Goal: Transaction & Acquisition: Purchase product/service

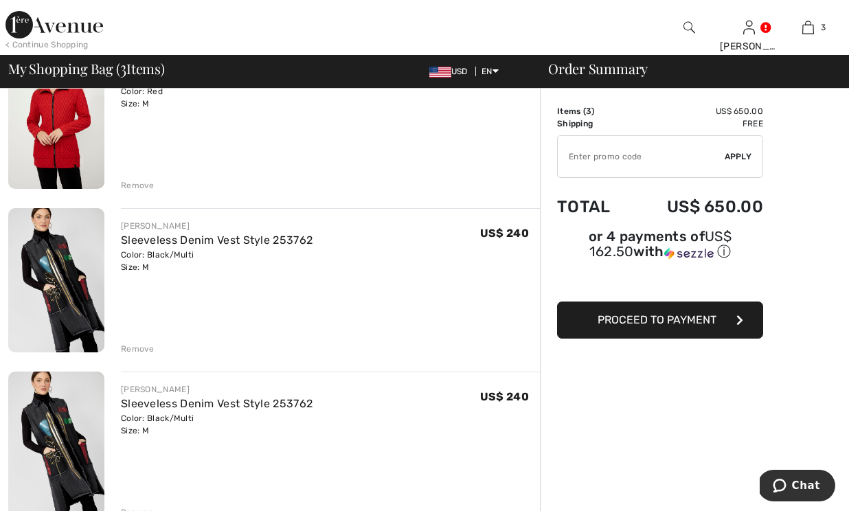
scroll to position [158, 0]
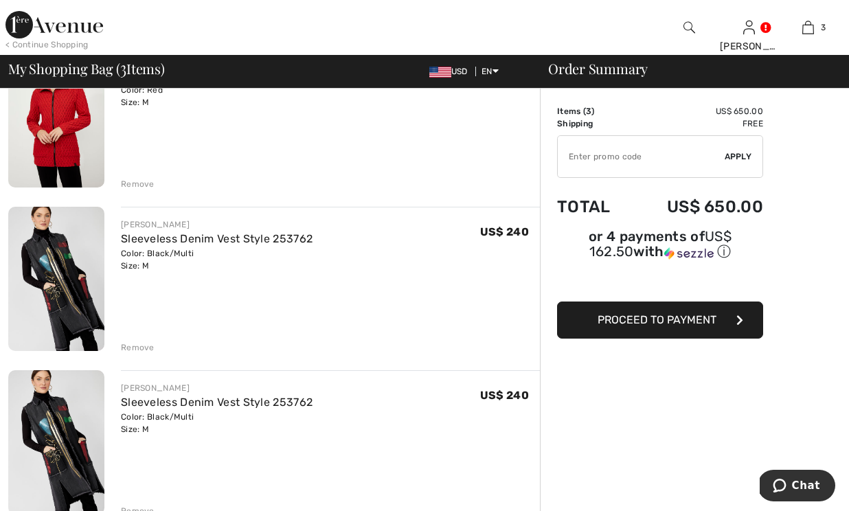
click at [136, 343] on div "Remove" at bounding box center [138, 347] width 34 height 12
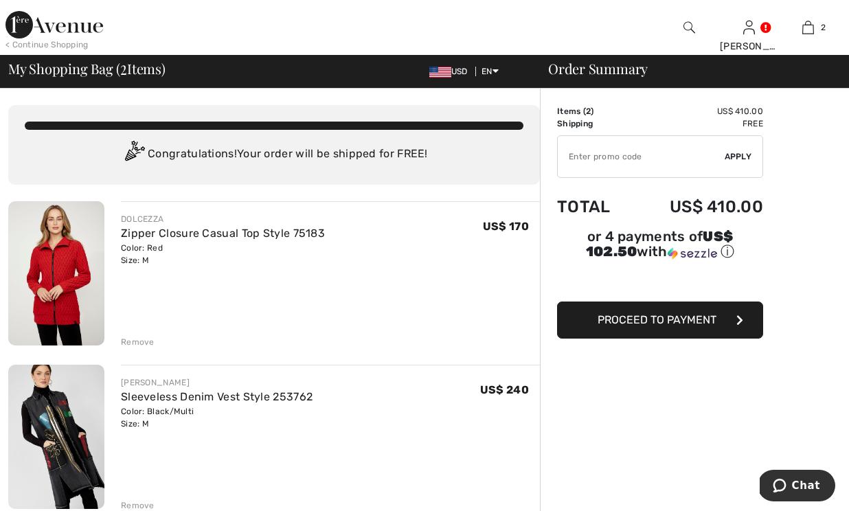
scroll to position [0, 0]
click at [57, 256] on img at bounding box center [56, 273] width 96 height 144
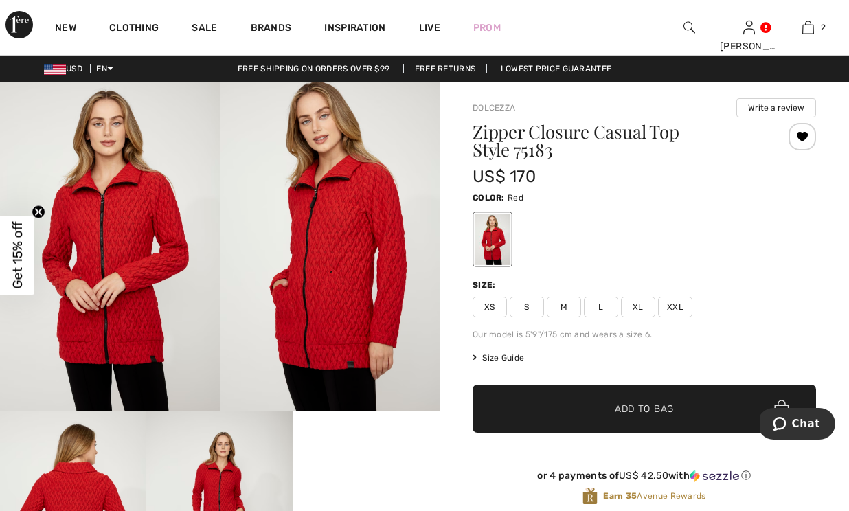
click at [348, 247] on img at bounding box center [330, 247] width 220 height 330
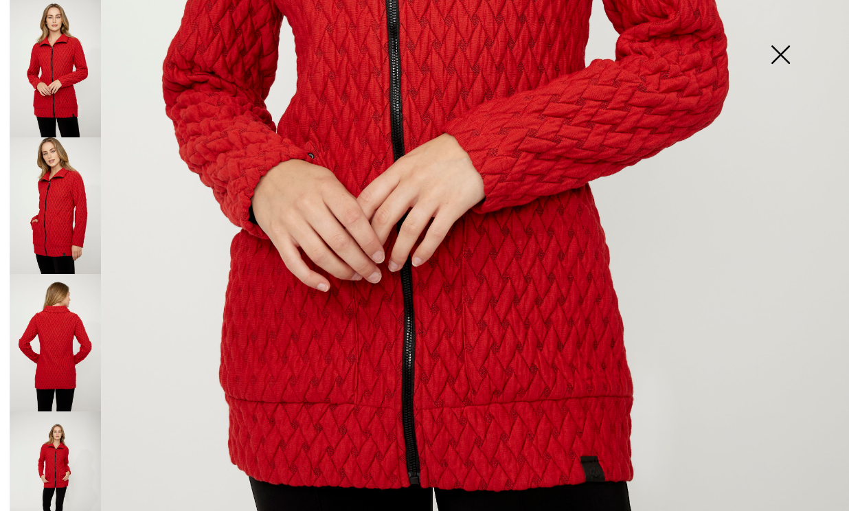
scroll to position [628, 0]
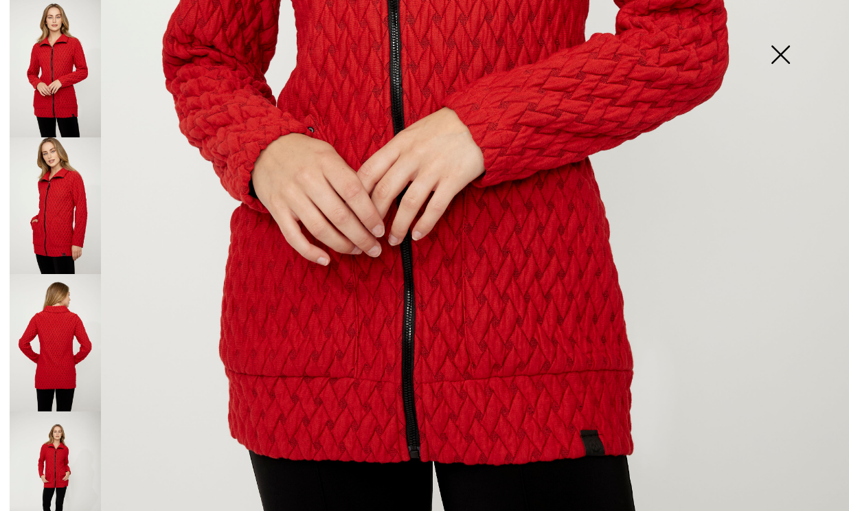
click at [63, 351] on img at bounding box center [55, 342] width 91 height 137
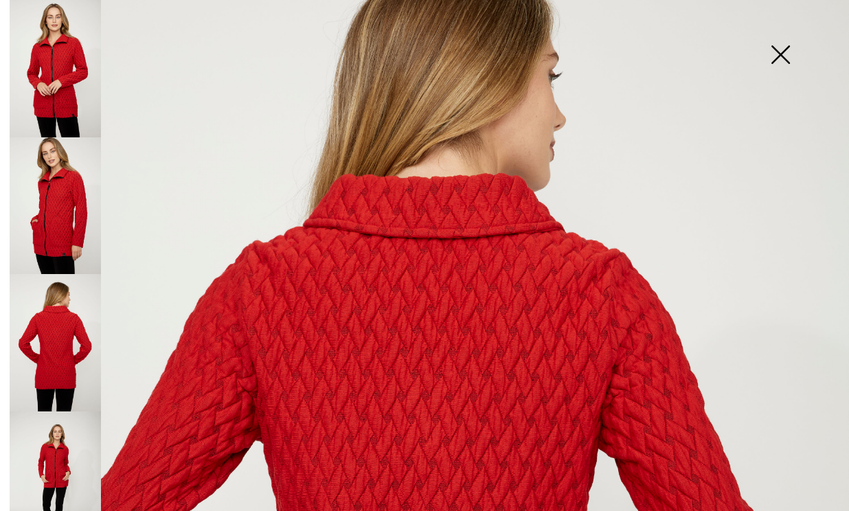
scroll to position [114, 0]
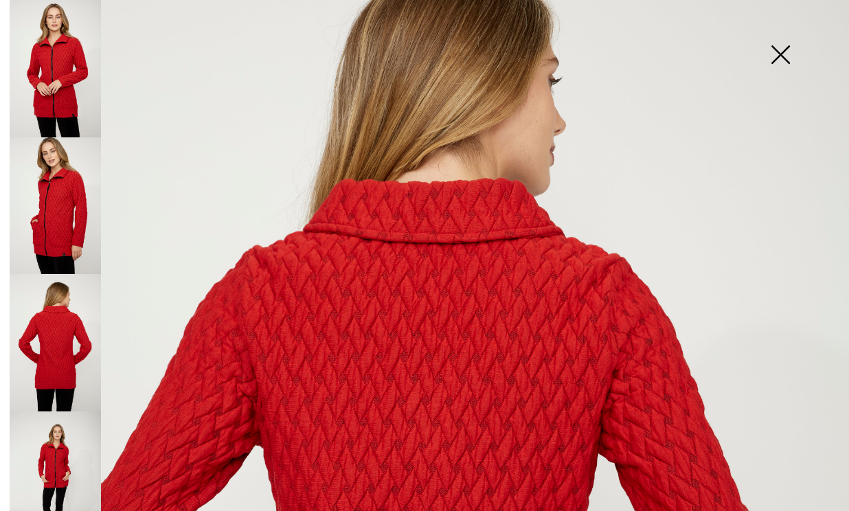
click at [779, 52] on img at bounding box center [780, 56] width 69 height 71
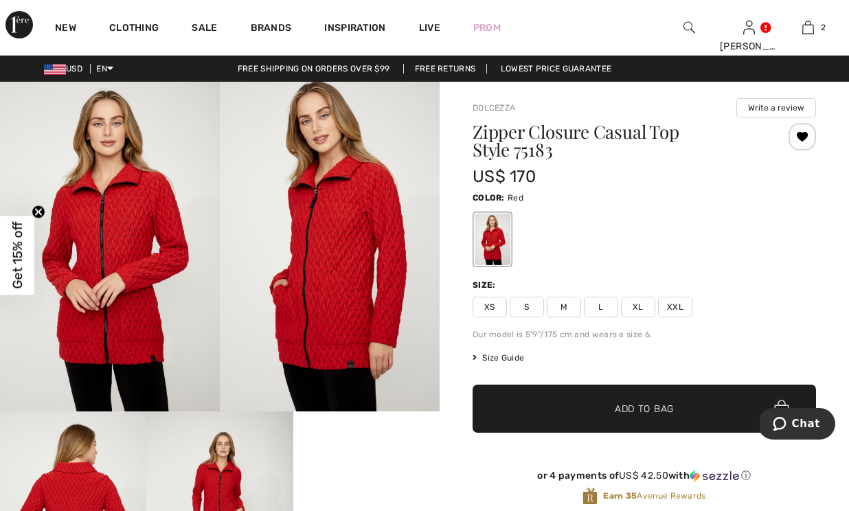
scroll to position [0, 0]
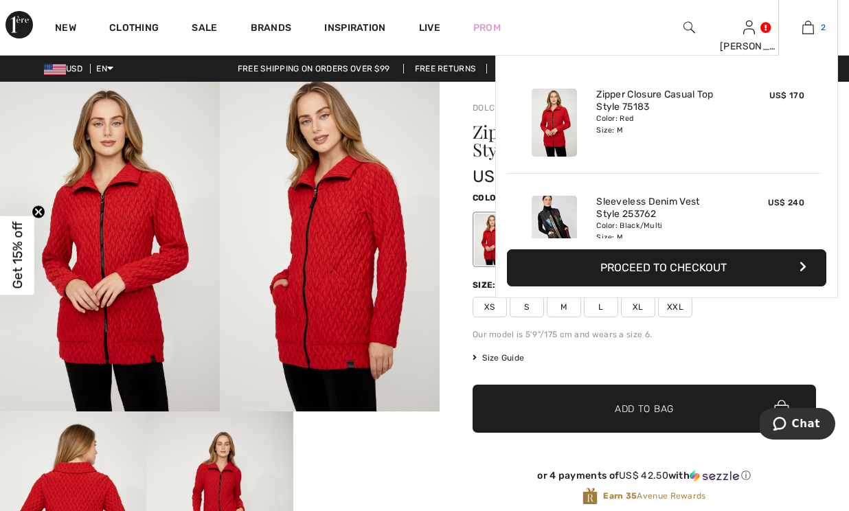
click at [817, 21] on link "2" at bounding box center [808, 27] width 58 height 16
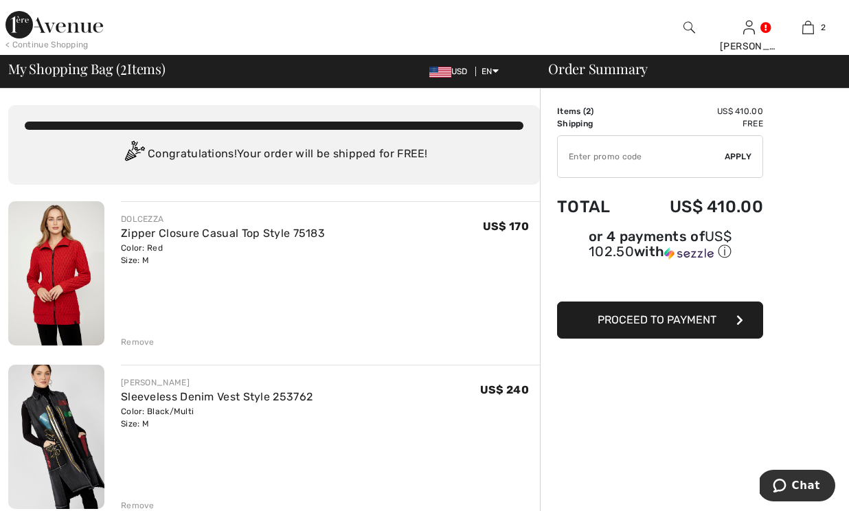
click at [138, 337] on div "Remove" at bounding box center [138, 342] width 34 height 12
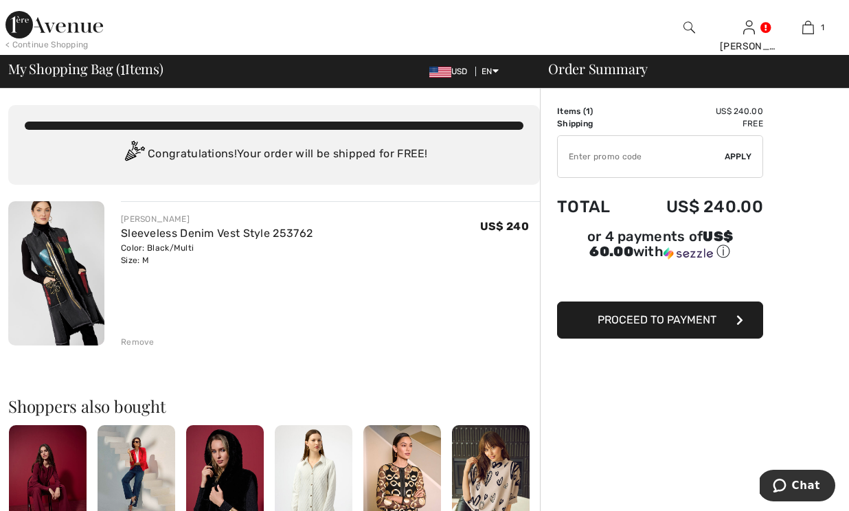
click at [677, 321] on span "Proceed to Payment" at bounding box center [657, 319] width 119 height 13
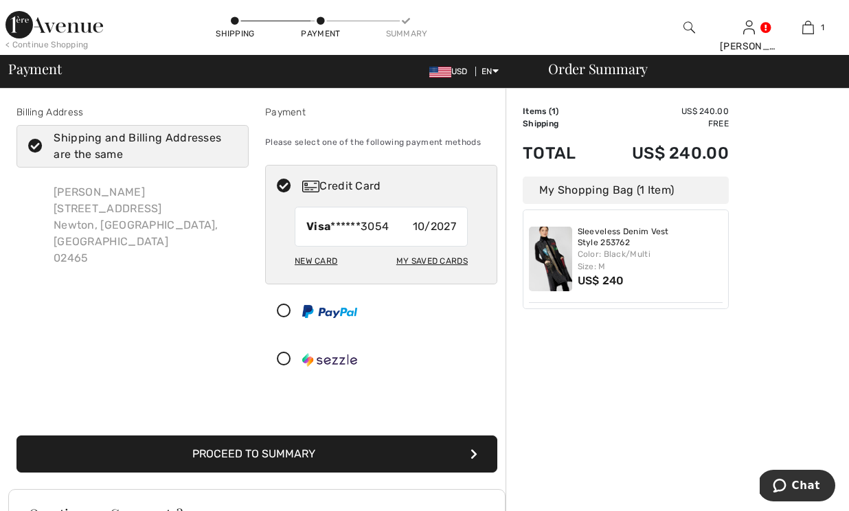
click at [310, 262] on div "New Card" at bounding box center [316, 260] width 43 height 23
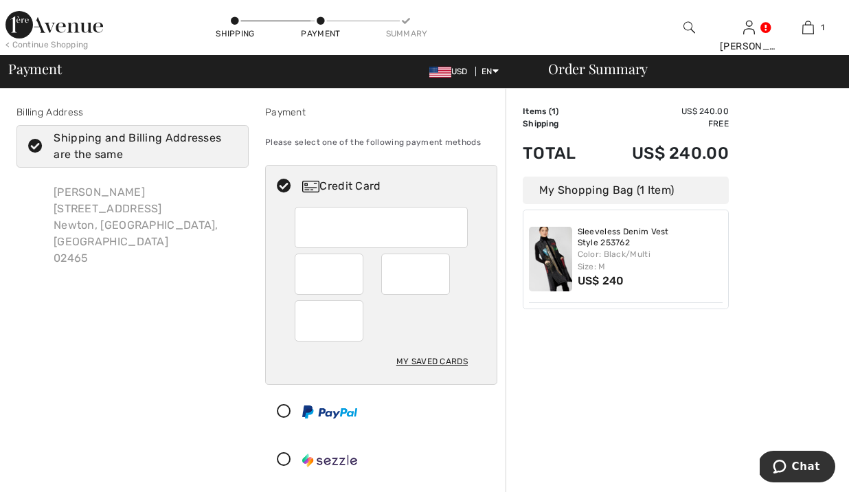
click at [440, 359] on div "My Saved Cards" at bounding box center [431, 361] width 71 height 23
radio input "true"
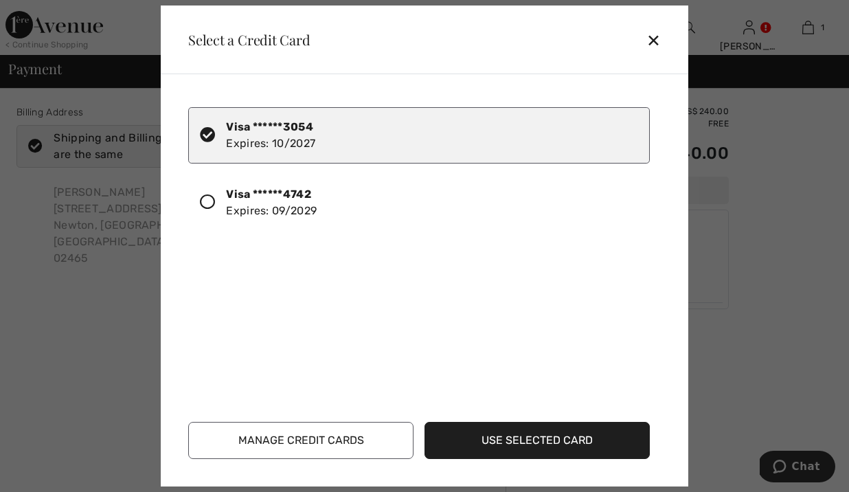
click at [653, 34] on div "✕" at bounding box center [658, 39] width 25 height 29
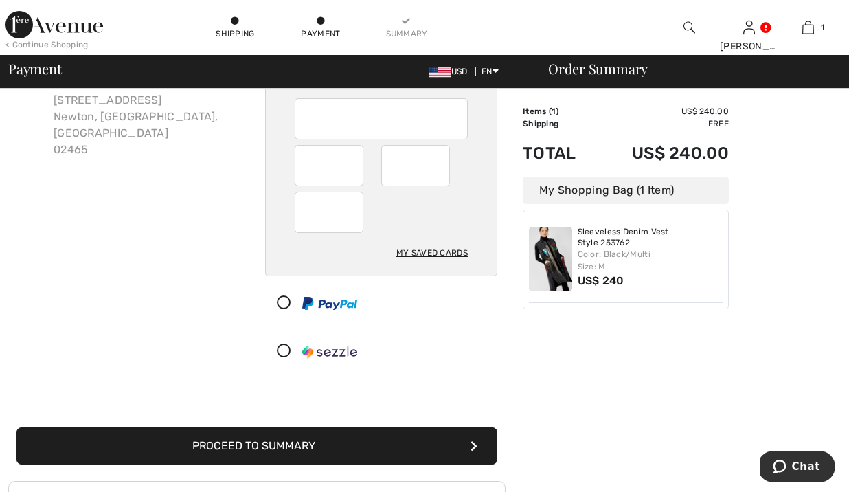
scroll to position [120, 0]
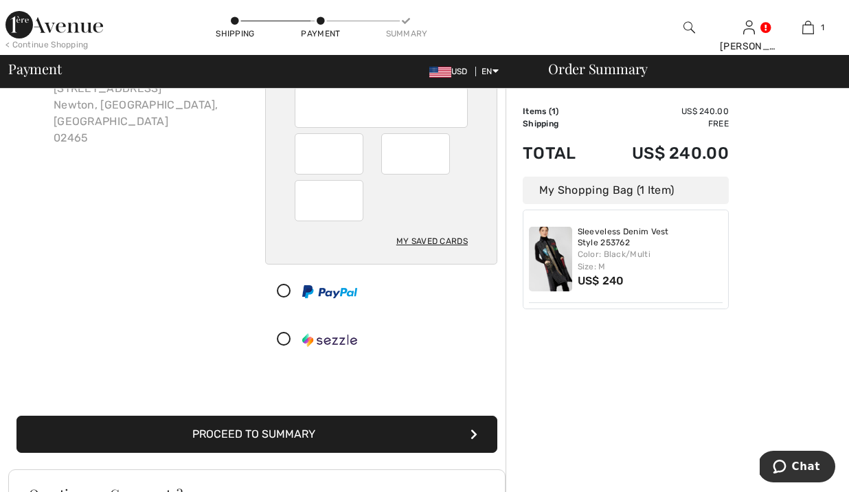
click at [313, 433] on button "Proceed to Summary" at bounding box center [256, 434] width 481 height 37
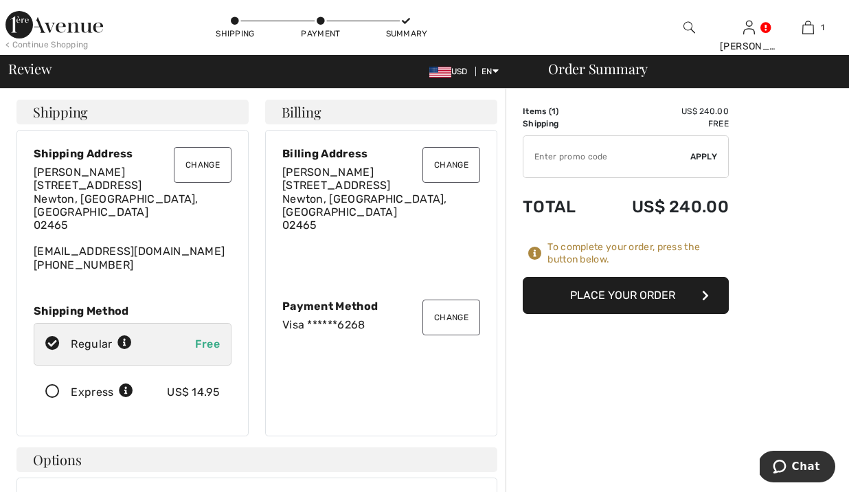
click at [612, 293] on button "Place Your Order" at bounding box center [626, 295] width 206 height 37
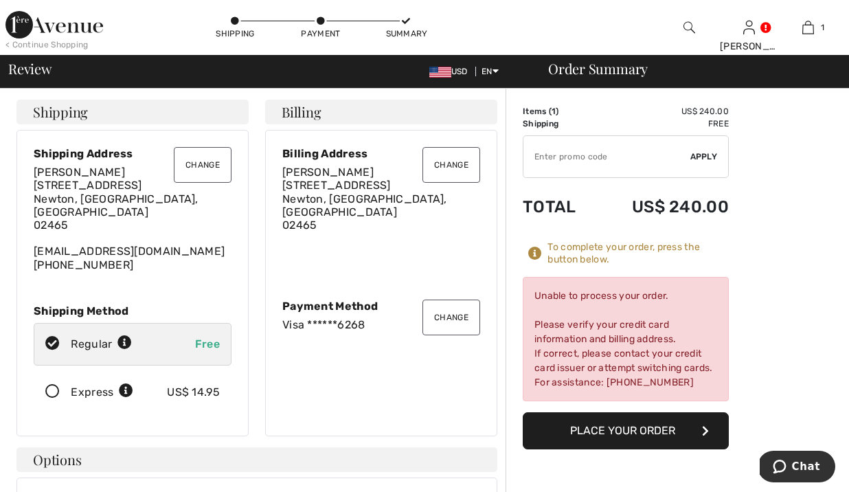
click at [446, 310] on button "Change" at bounding box center [451, 317] width 58 height 36
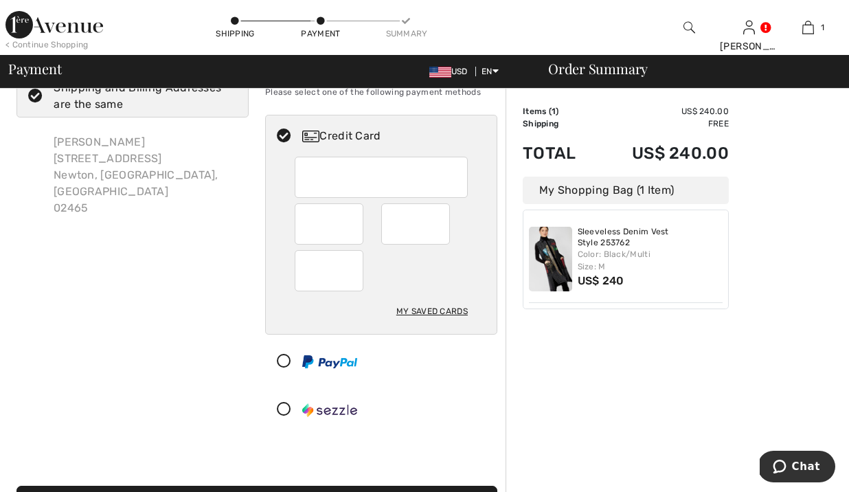
click at [400, 373] on div at bounding box center [376, 361] width 220 height 41
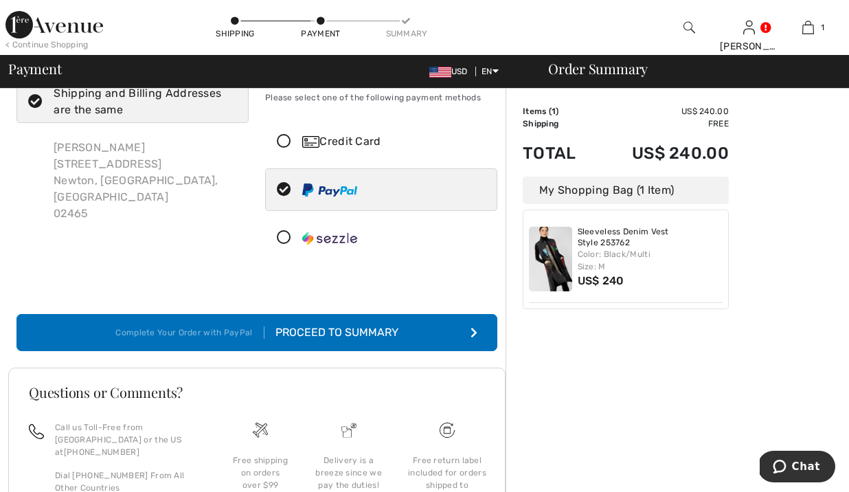
scroll to position [55, 0]
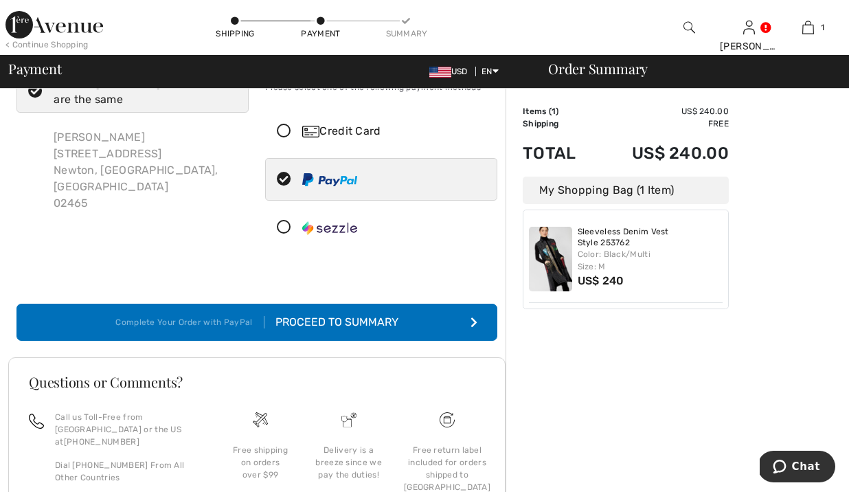
click at [383, 319] on div "Proceed to Summary" at bounding box center [331, 322] width 134 height 16
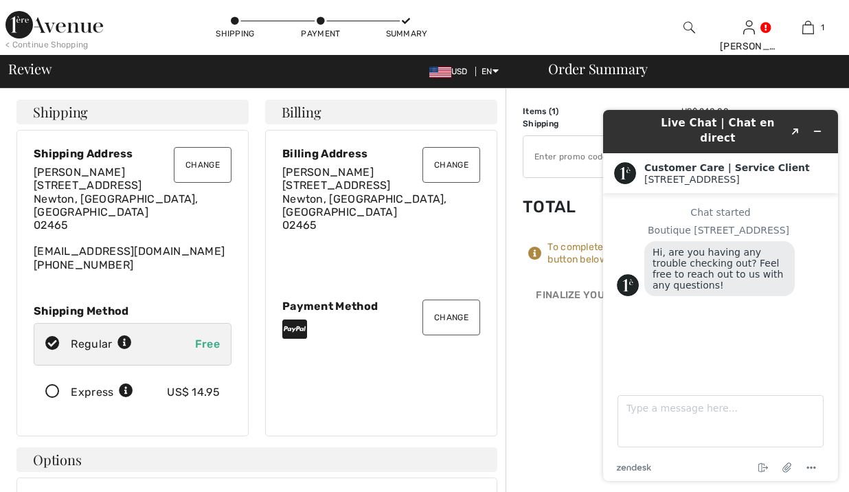
click at [376, 262] on div "Billing Address Eugenia Gerstein 127 B River Street Newton, MA, US 02465" at bounding box center [381, 215] width 198 height 136
click at [819, 126] on icon "Minimize widget" at bounding box center [818, 131] width 10 height 10
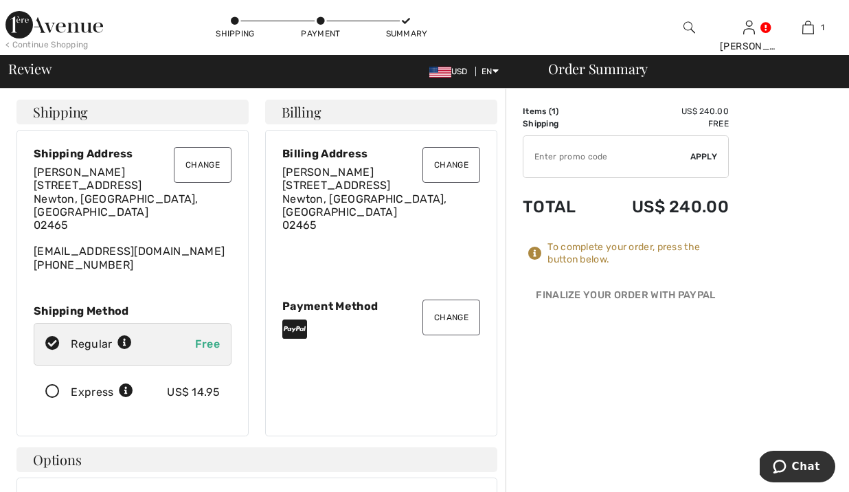
click at [454, 308] on button "Change" at bounding box center [451, 317] width 58 height 36
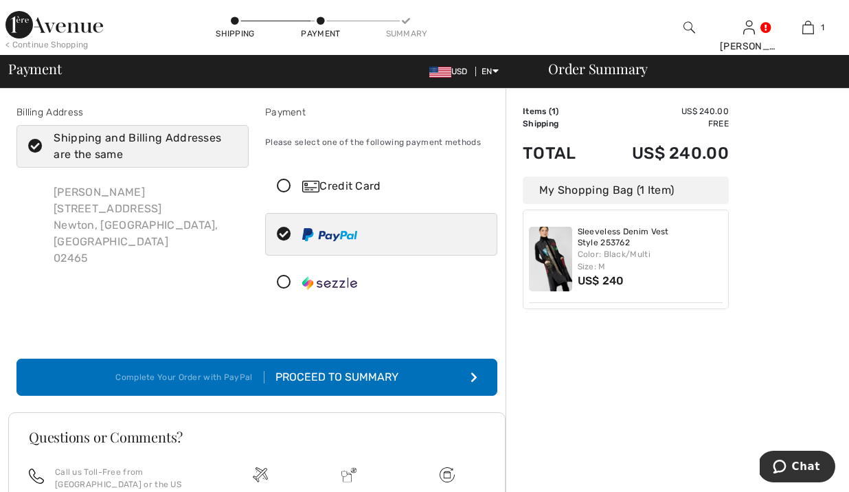
click at [282, 181] on icon at bounding box center [284, 186] width 36 height 14
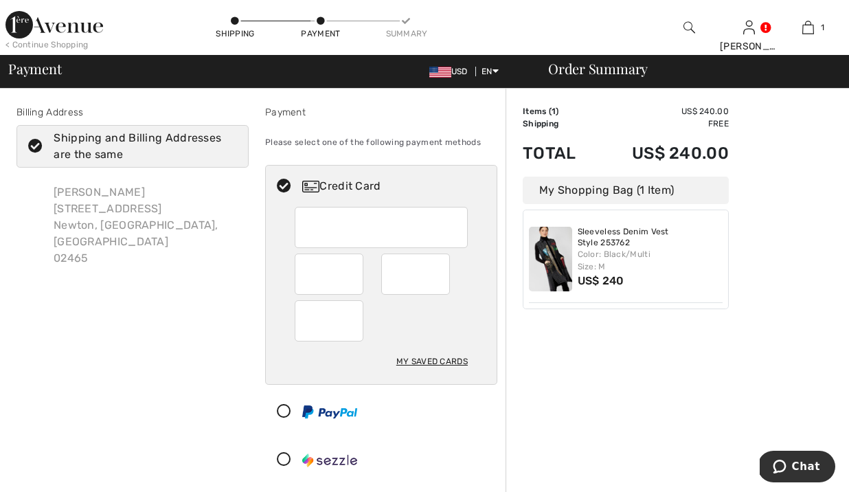
click at [360, 350] on div "My Saved Cards" at bounding box center [381, 365] width 173 height 37
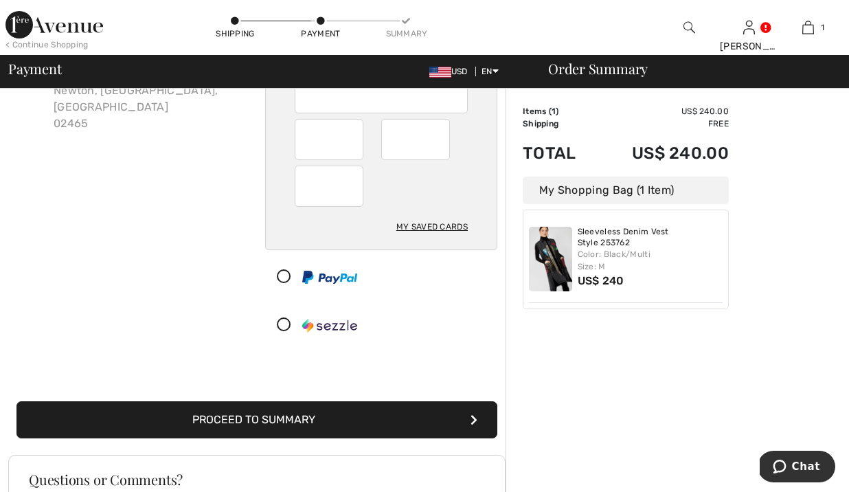
scroll to position [136, 0]
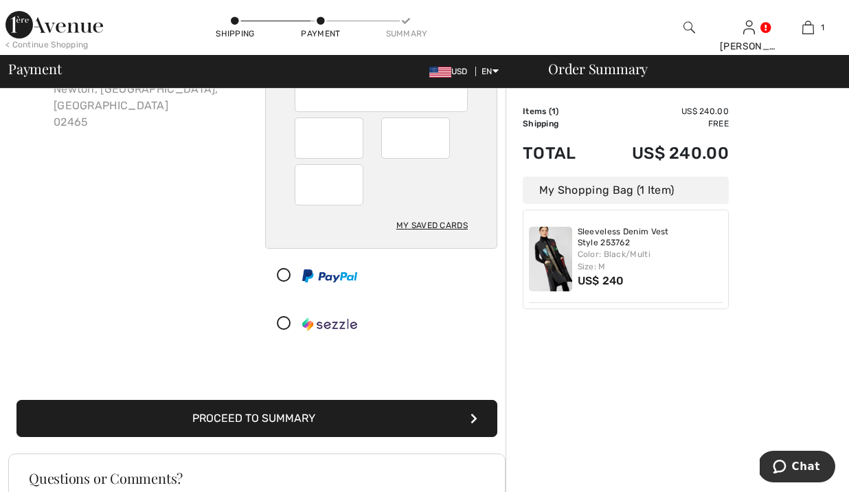
click at [351, 422] on button "Proceed to Summary" at bounding box center [256, 418] width 481 height 37
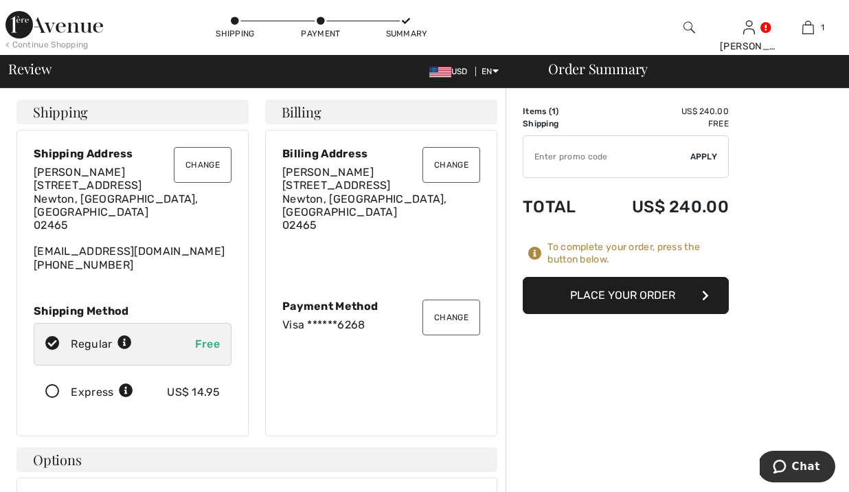
click at [645, 295] on button "Place Your Order" at bounding box center [626, 295] width 206 height 37
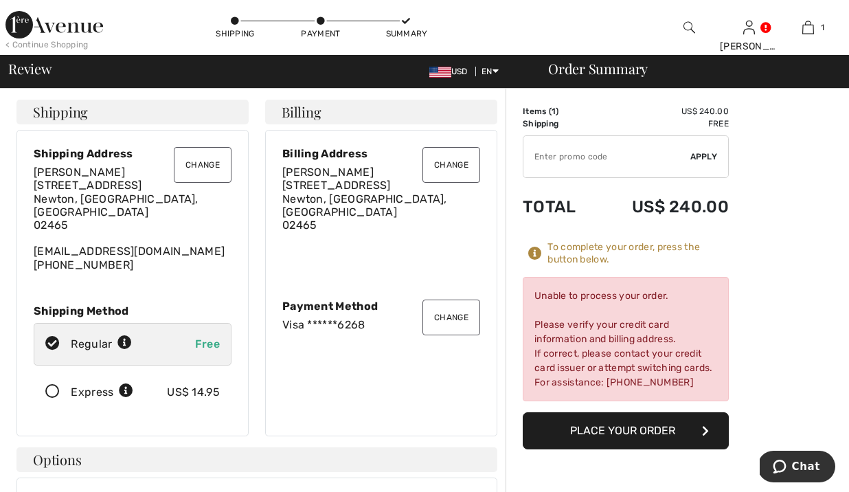
click at [653, 425] on button "Place Your Order" at bounding box center [626, 430] width 206 height 37
click at [453, 161] on button "Change" at bounding box center [451, 165] width 58 height 36
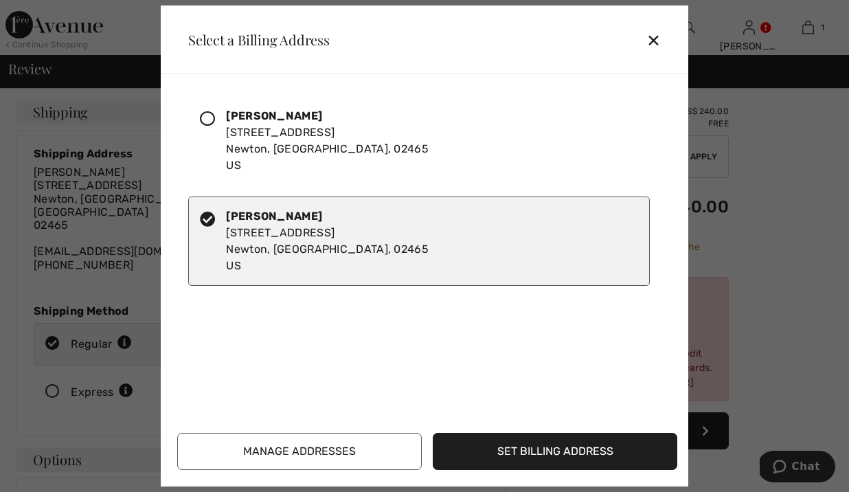
click at [442, 337] on div "[PERSON_NAME] [STREET_ADDRESS] [PERSON_NAME] [STREET_ADDRESS] Set Billing Addre…" at bounding box center [427, 277] width 500 height 385
click at [653, 41] on div "✕" at bounding box center [658, 39] width 25 height 29
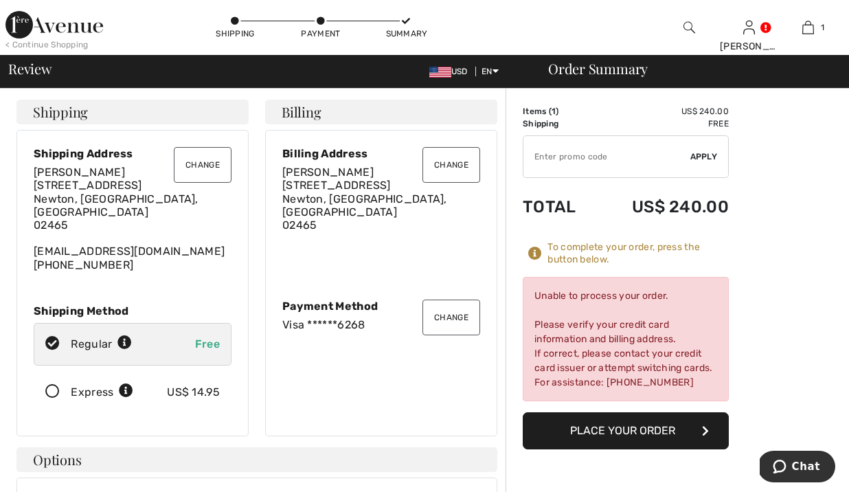
click at [448, 308] on button "Change" at bounding box center [451, 317] width 58 height 36
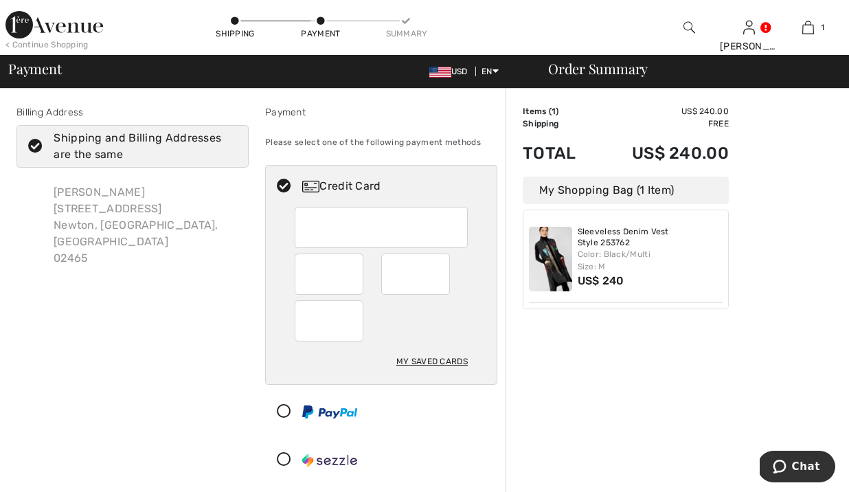
click at [425, 360] on div "My Saved Cards" at bounding box center [431, 361] width 71 height 23
radio input "true"
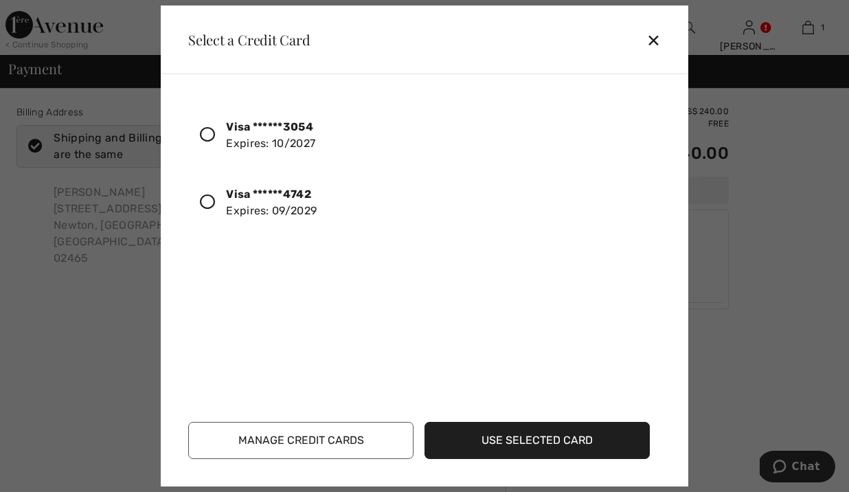
click at [207, 133] on icon at bounding box center [207, 134] width 15 height 15
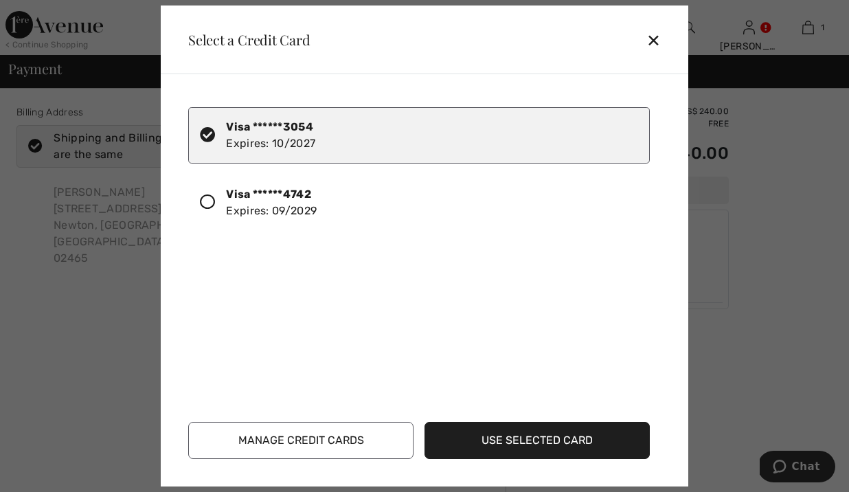
click at [205, 197] on icon at bounding box center [207, 201] width 15 height 15
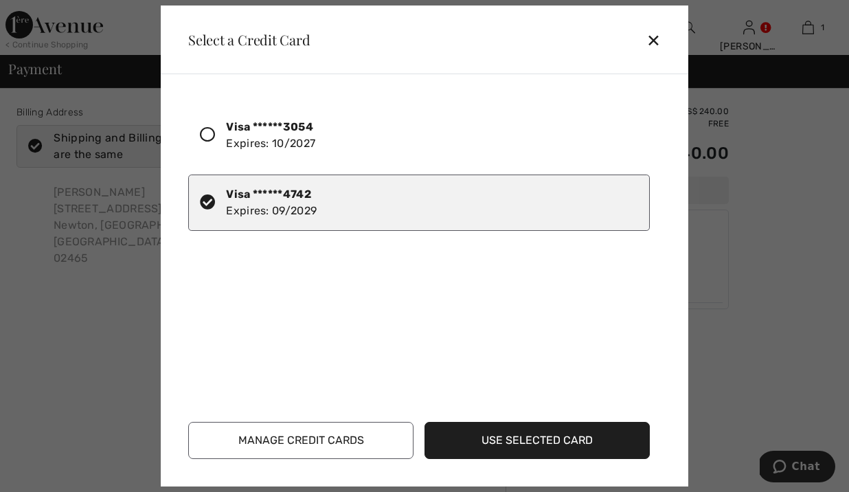
click at [268, 439] on button "Manage Credit Cards" at bounding box center [300, 440] width 225 height 37
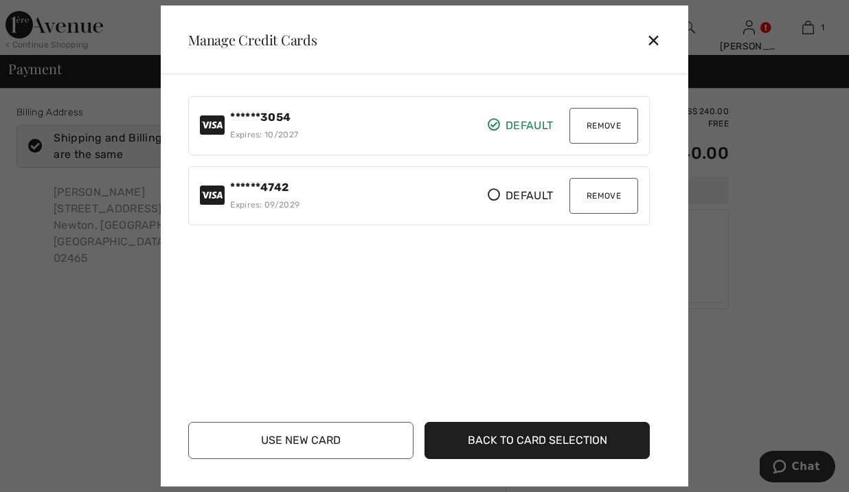
click at [598, 122] on button "Remove" at bounding box center [603, 126] width 69 height 36
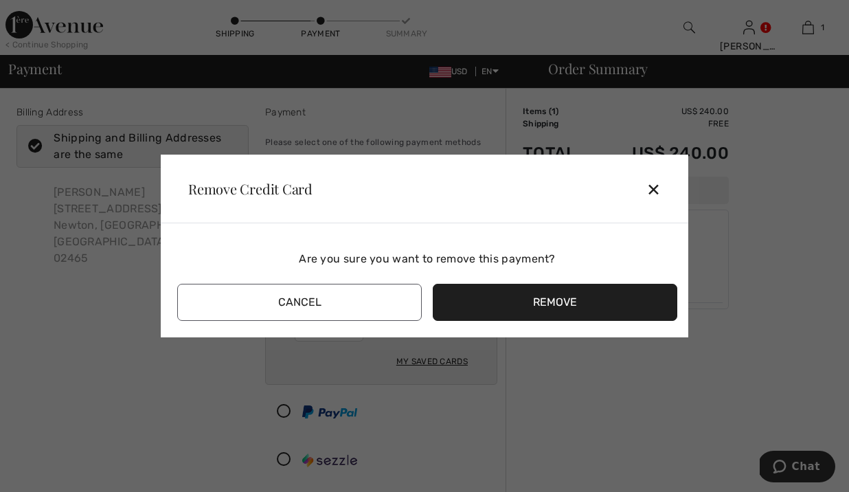
click at [547, 297] on button "Remove" at bounding box center [555, 302] width 245 height 37
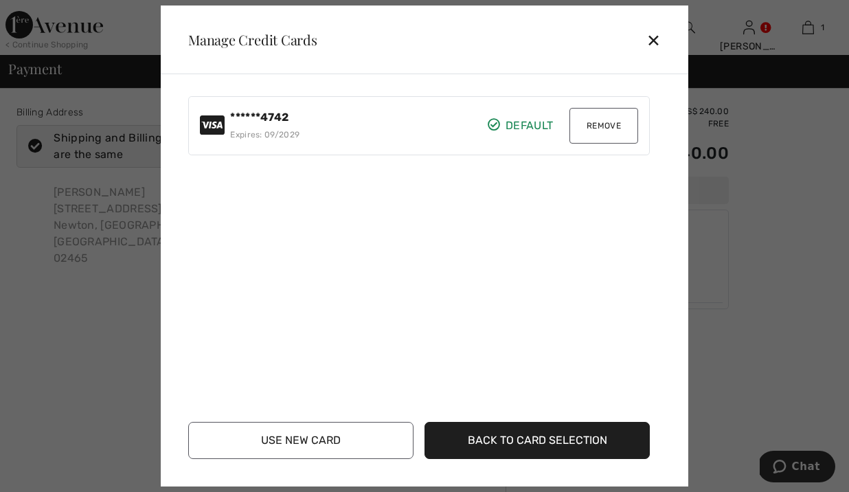
click at [602, 121] on button "Remove" at bounding box center [603, 126] width 69 height 36
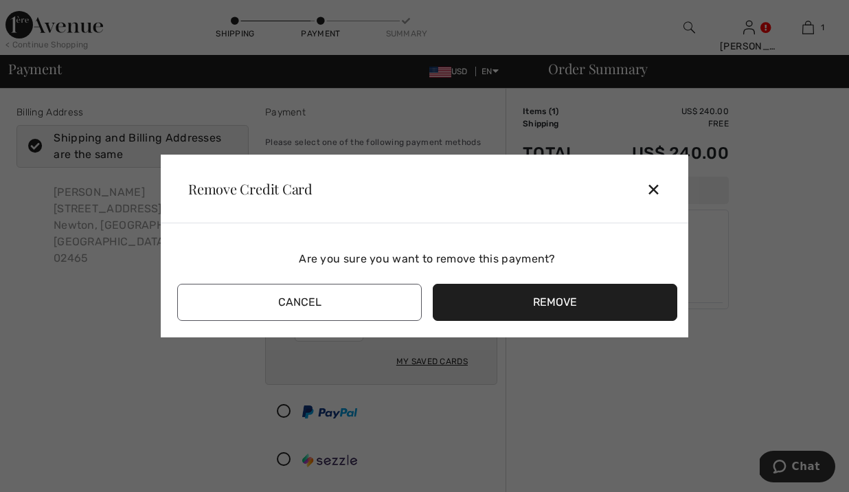
click at [565, 300] on button "Remove" at bounding box center [555, 302] width 245 height 37
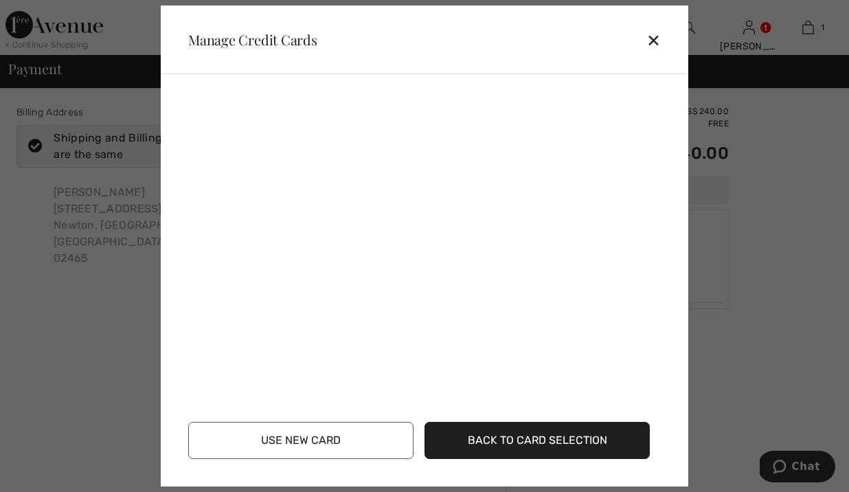
click at [285, 438] on button "Use New Card" at bounding box center [300, 440] width 225 height 37
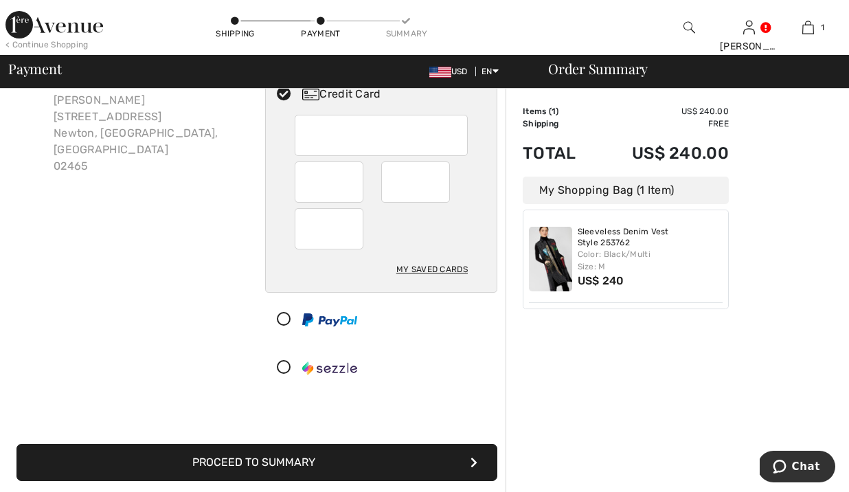
scroll to position [89, 0]
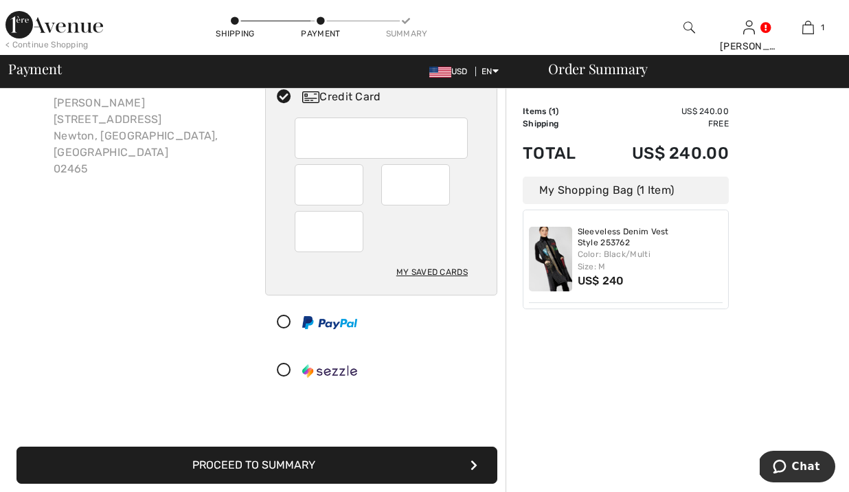
click at [341, 457] on button "Proceed to Summary" at bounding box center [256, 464] width 481 height 37
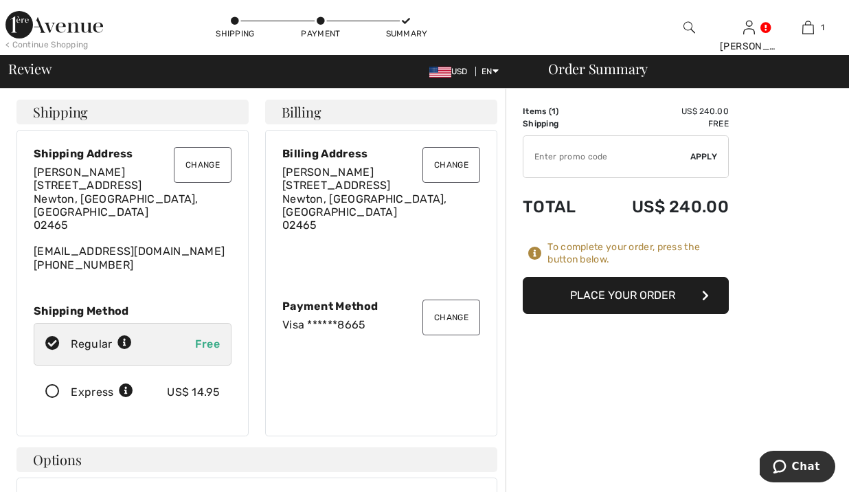
click at [619, 289] on button "Place Your Order" at bounding box center [626, 295] width 206 height 37
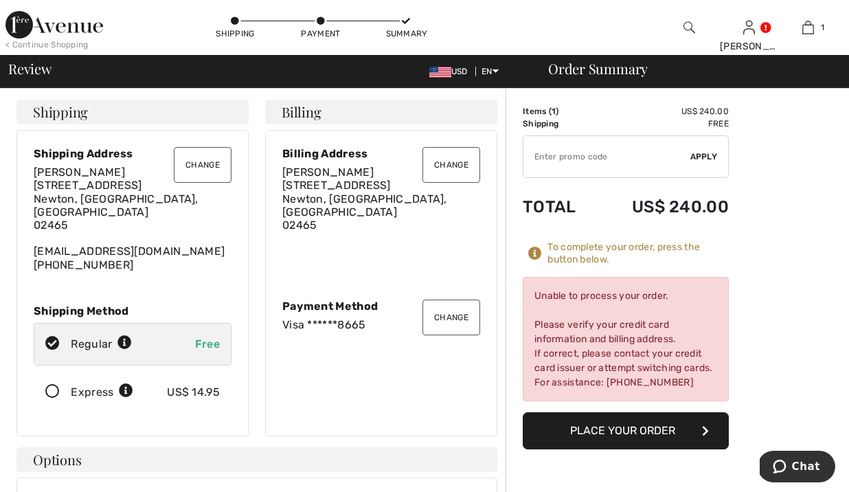
click at [454, 167] on button "Change" at bounding box center [451, 165] width 58 height 36
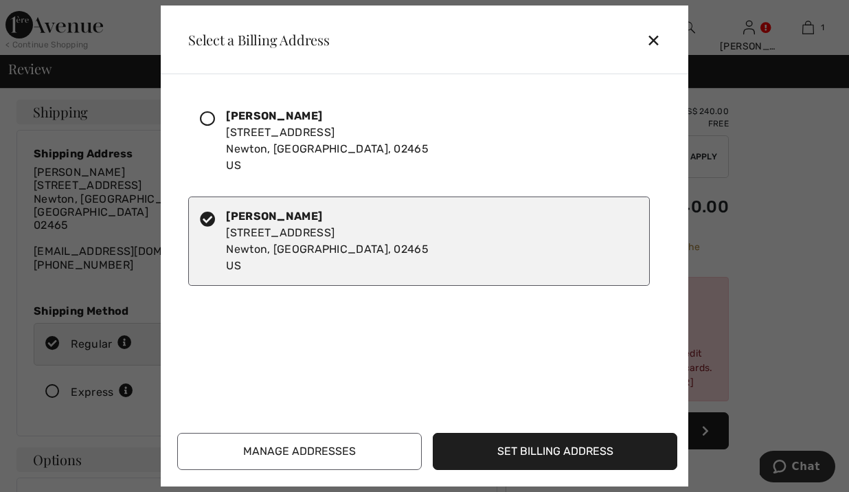
click at [205, 113] on icon at bounding box center [207, 118] width 15 height 15
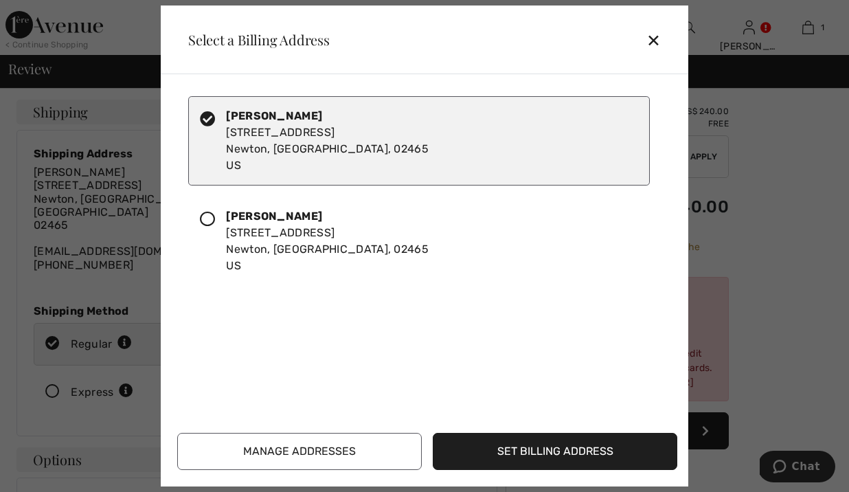
click at [534, 450] on button "Set Billing Address" at bounding box center [555, 451] width 245 height 37
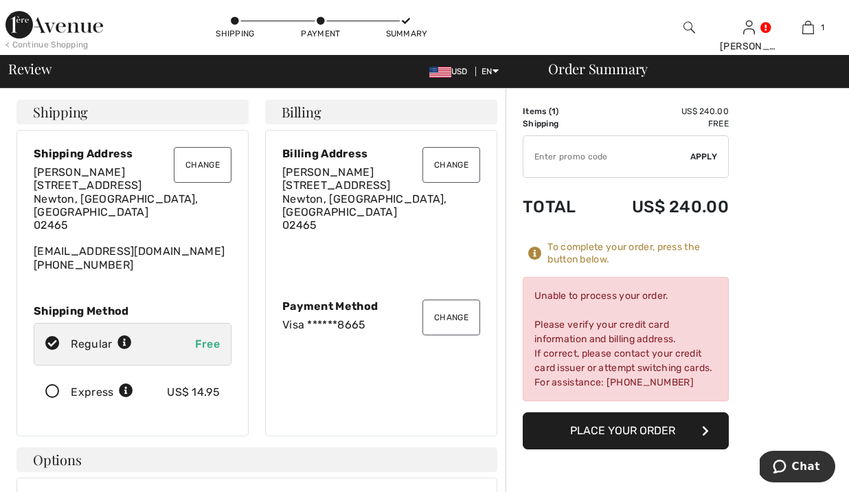
click at [451, 300] on button "Change" at bounding box center [451, 317] width 58 height 36
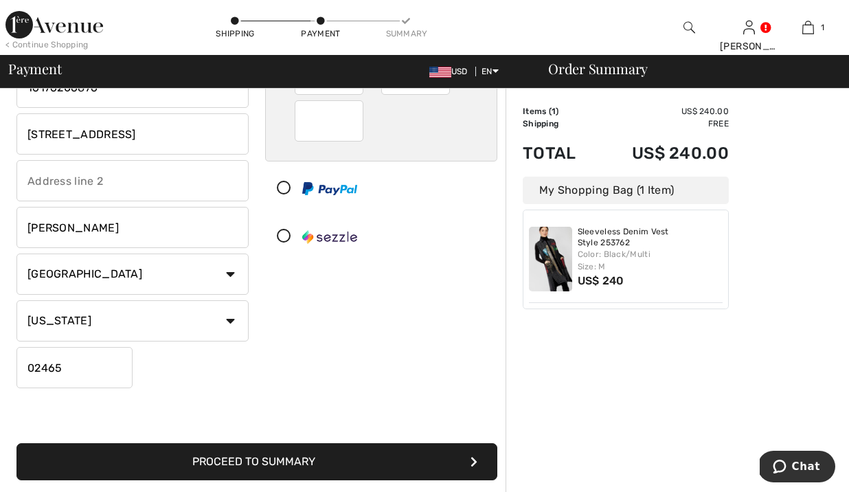
scroll to position [220, 0]
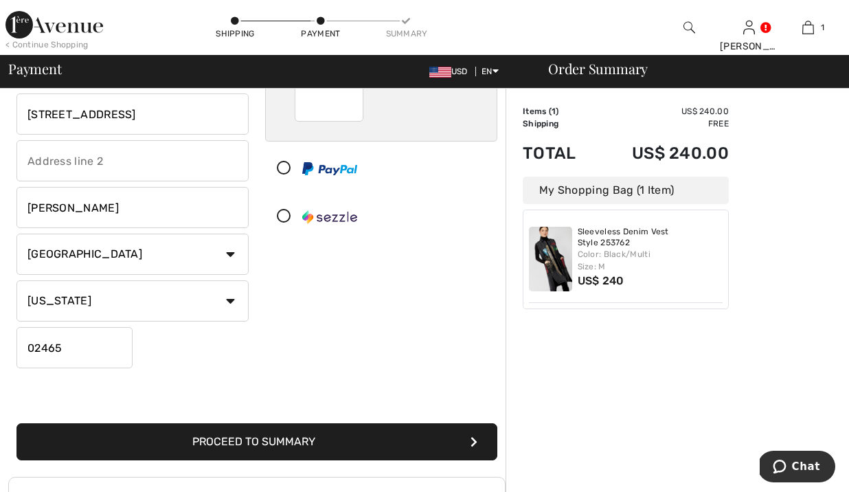
click at [371, 437] on button "Proceed to Summary" at bounding box center [256, 441] width 481 height 37
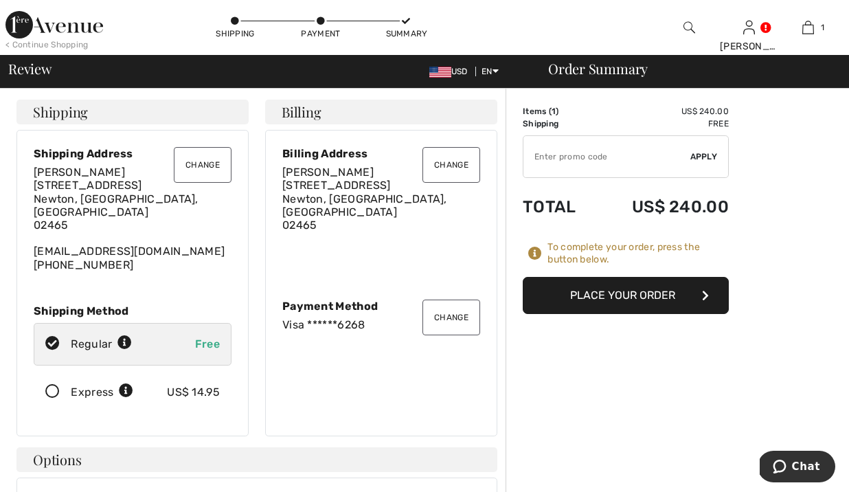
click at [614, 297] on button "Place Your Order" at bounding box center [626, 295] width 206 height 37
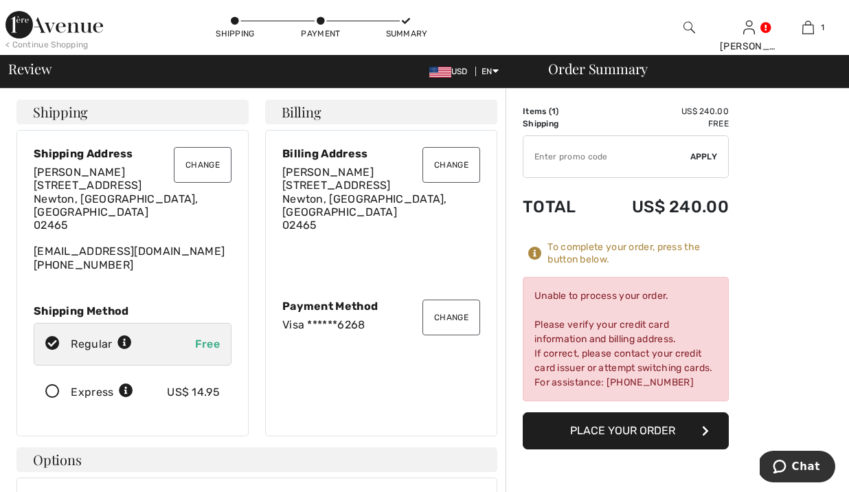
click at [450, 307] on button "Change" at bounding box center [451, 317] width 58 height 36
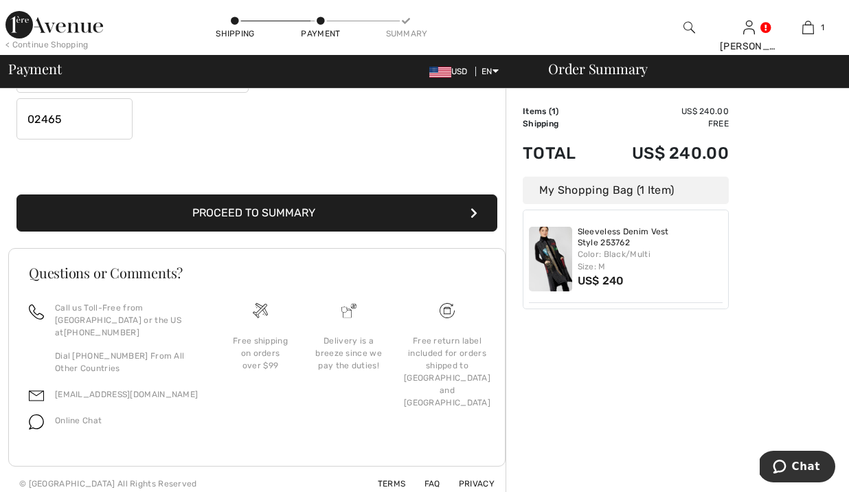
scroll to position [445, 0]
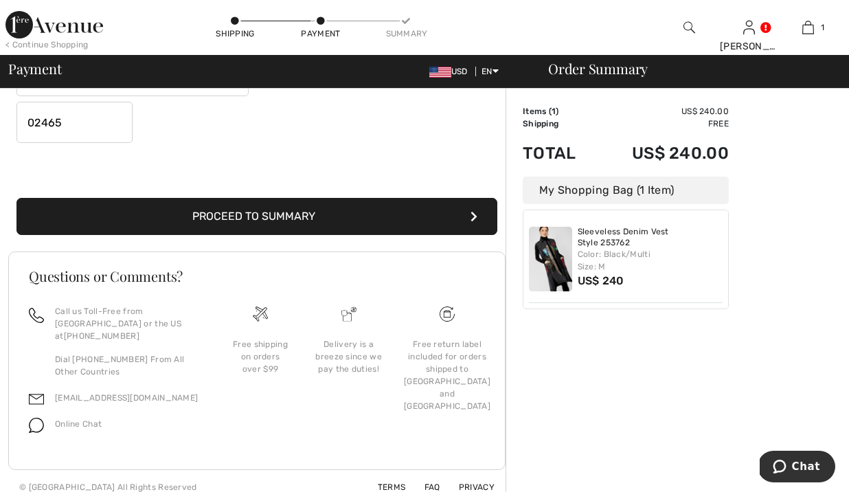
click at [348, 215] on button "Proceed to Summary" at bounding box center [256, 216] width 481 height 37
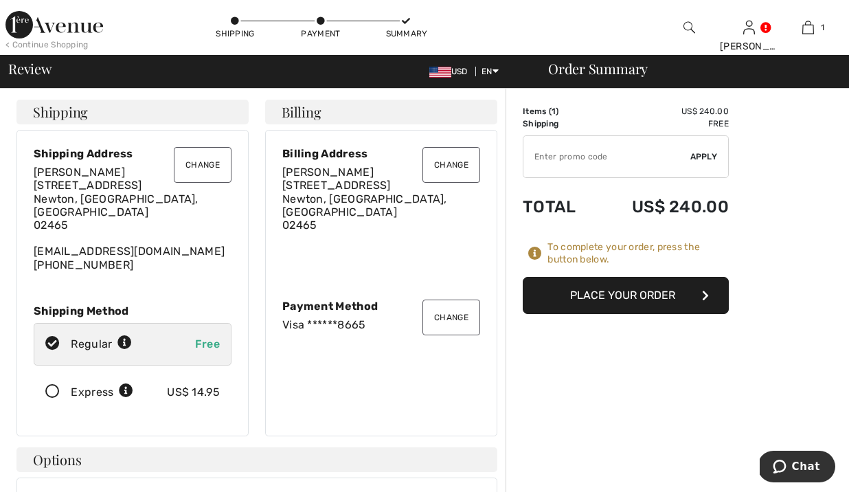
click at [648, 289] on button "Place Your Order" at bounding box center [626, 295] width 206 height 37
